Goal: Find specific page/section: Find specific page/section

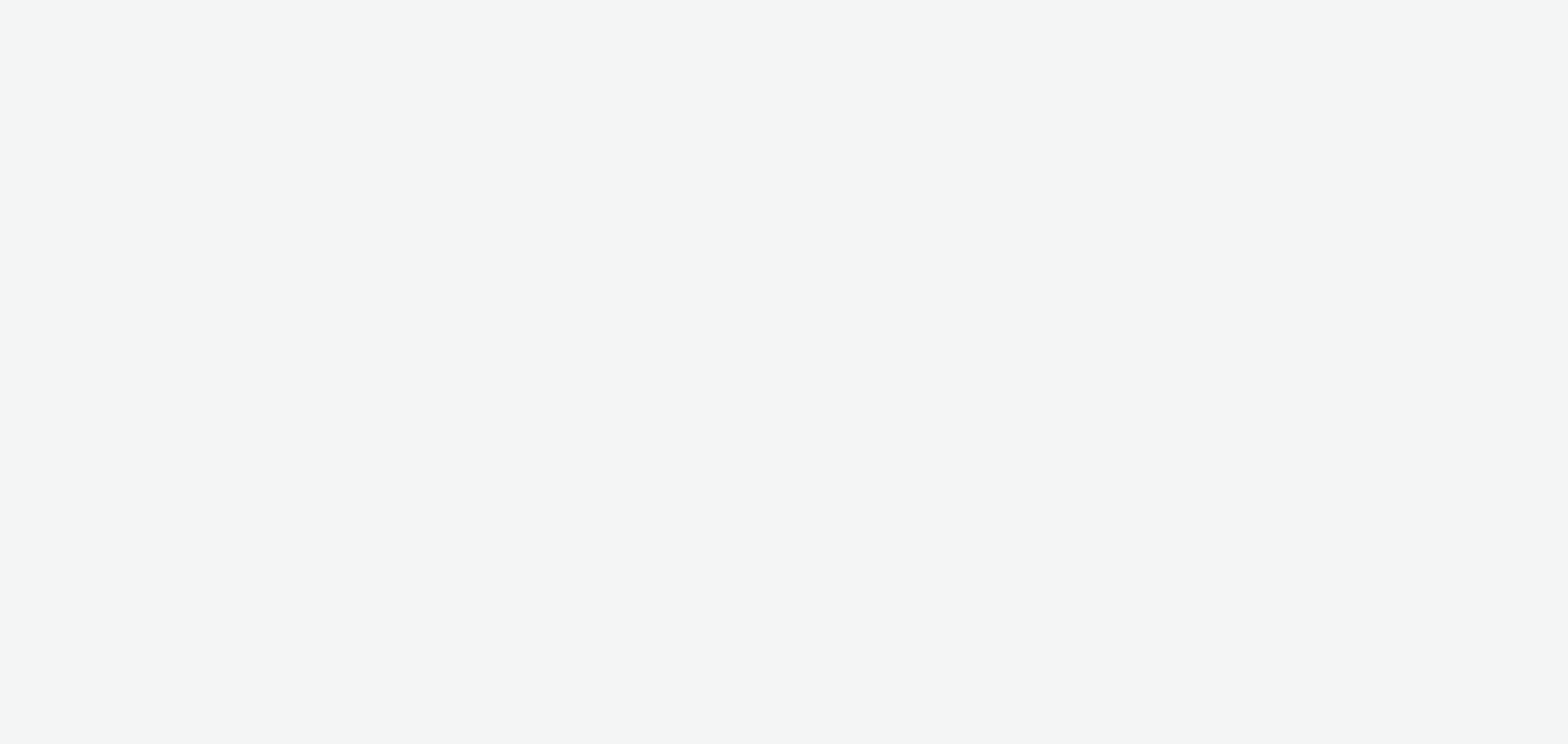
select select "7133266b-f1f9-4b1c-ab71-000d0d960f8b"
